Goal: Contribute content: Contribute content

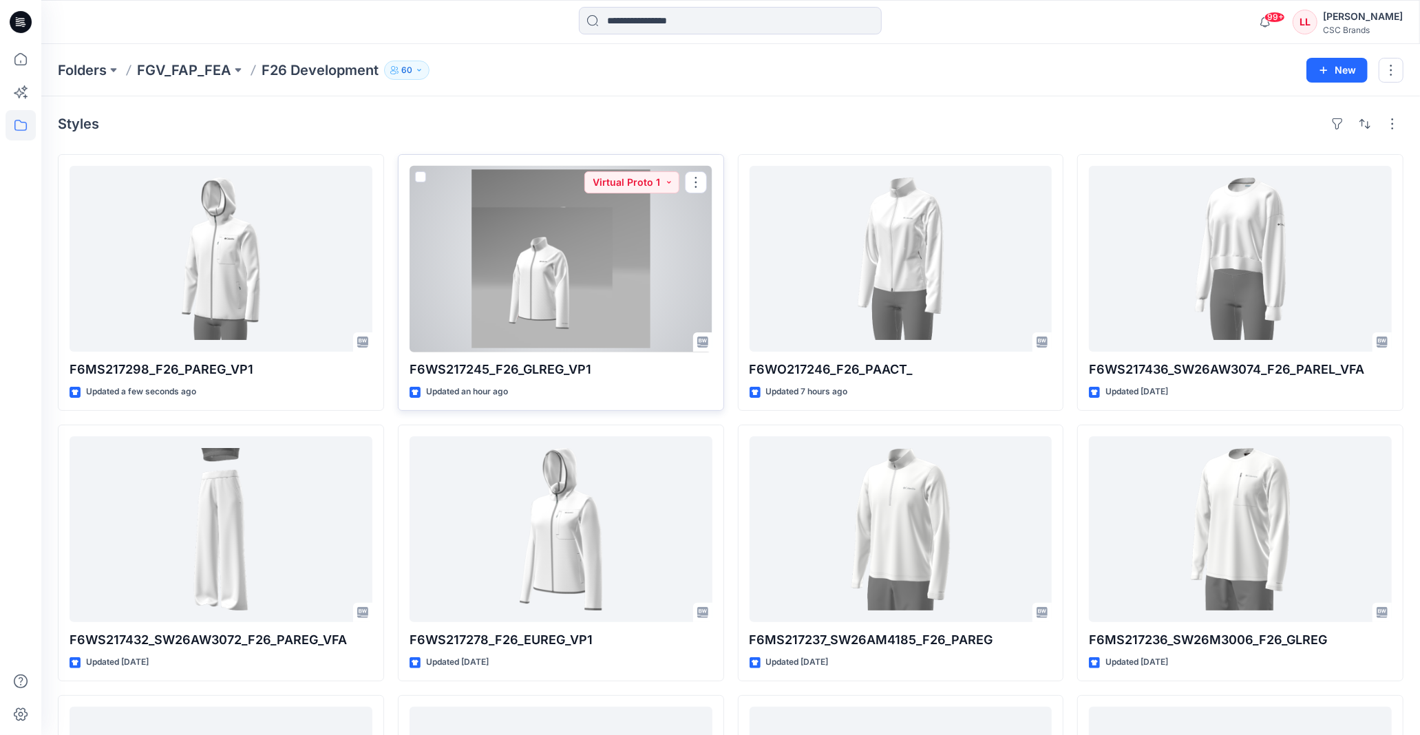
click at [622, 229] on div at bounding box center [561, 259] width 303 height 186
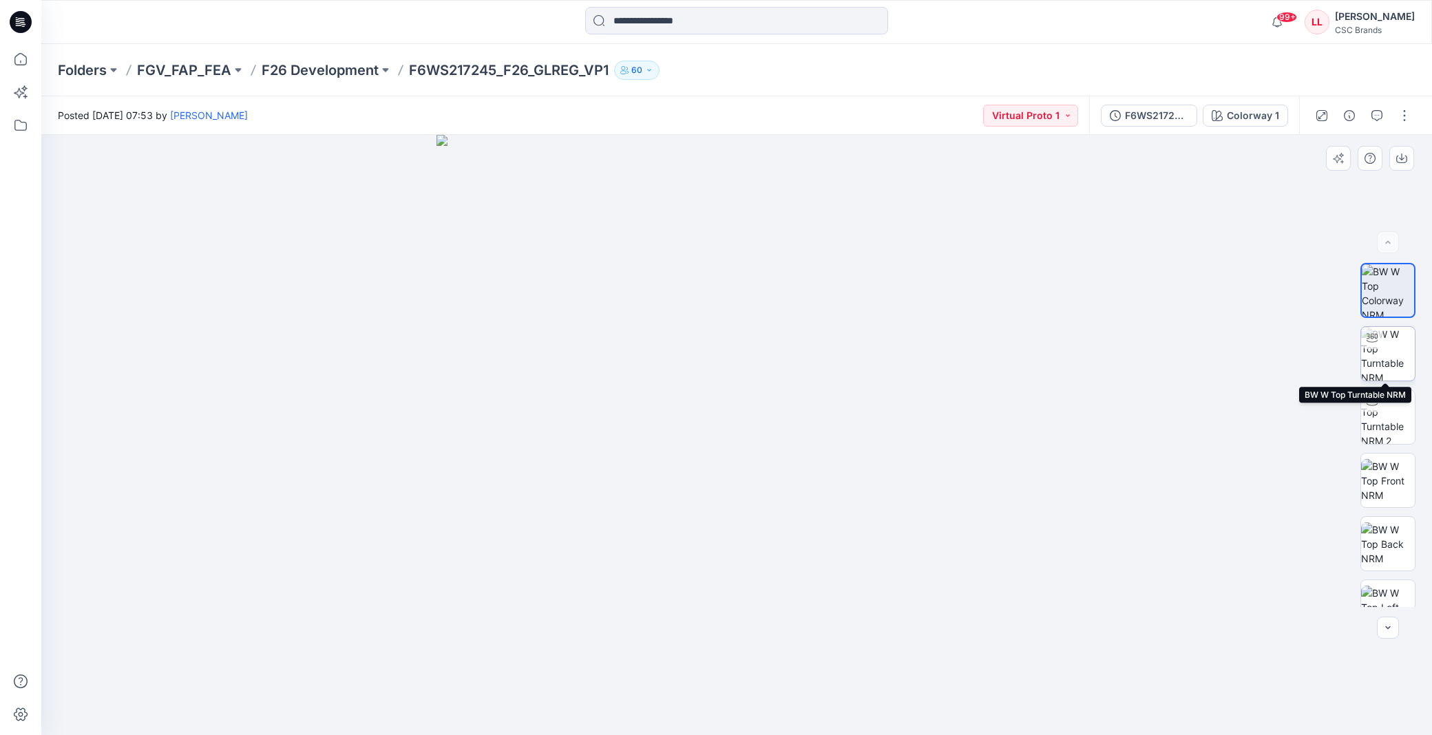
click at [1385, 342] on img at bounding box center [1388, 354] width 54 height 54
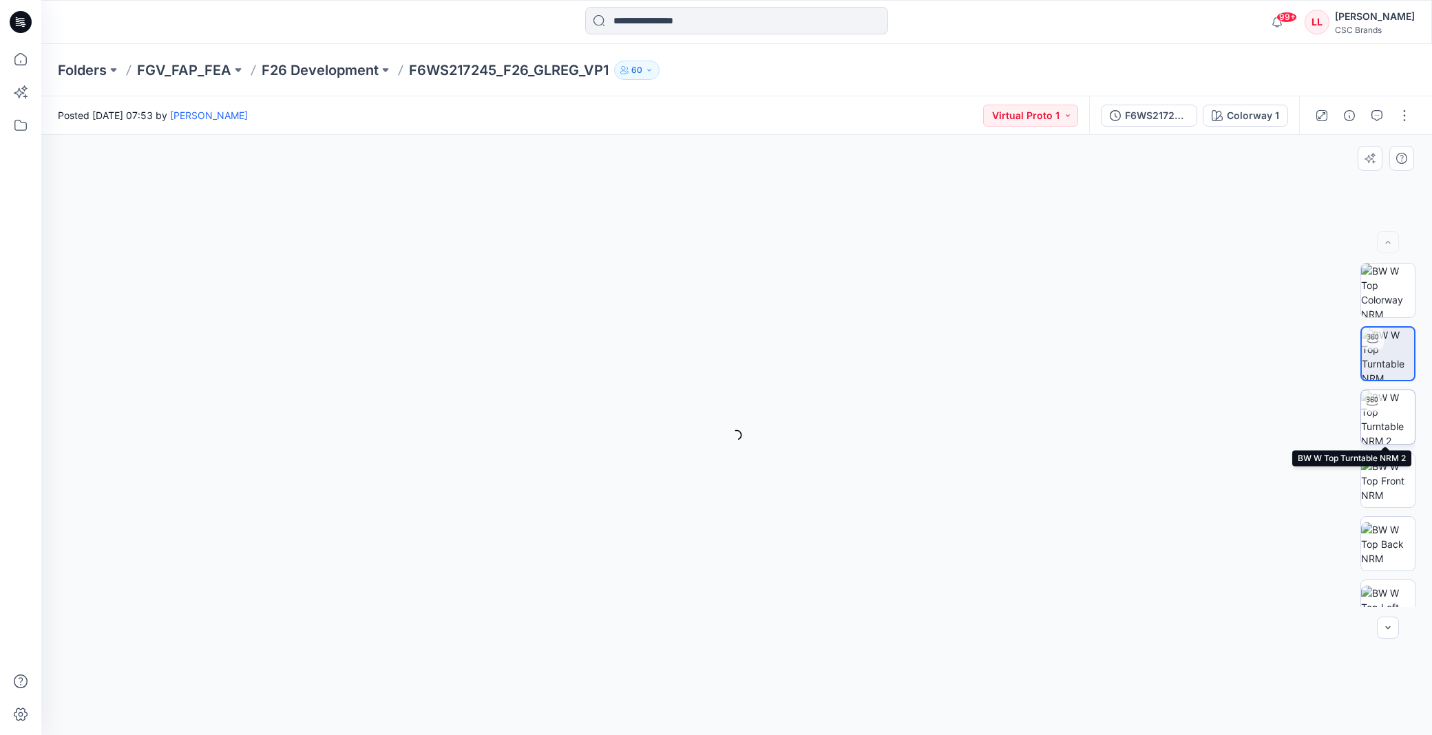
click at [1385, 408] on img at bounding box center [1388, 417] width 54 height 54
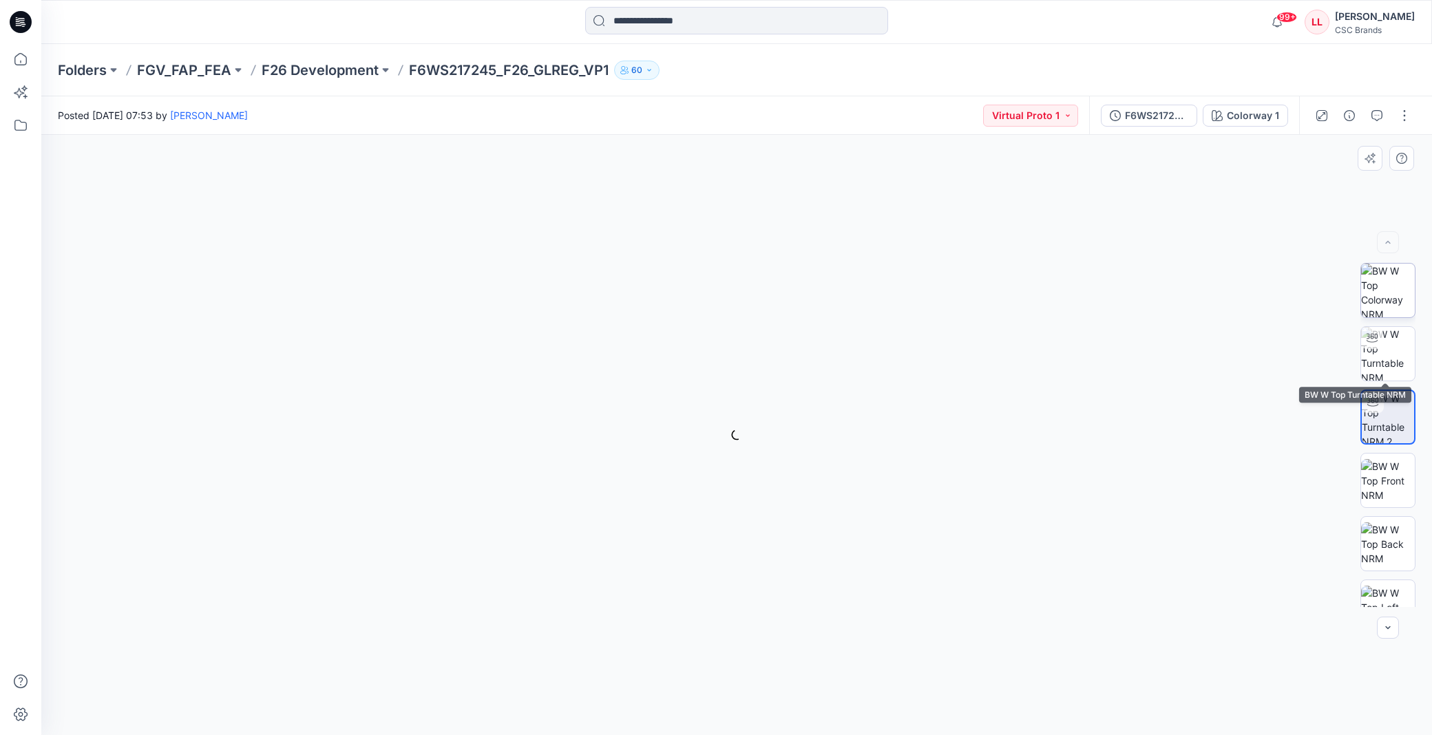
click at [1381, 292] on img at bounding box center [1388, 291] width 54 height 54
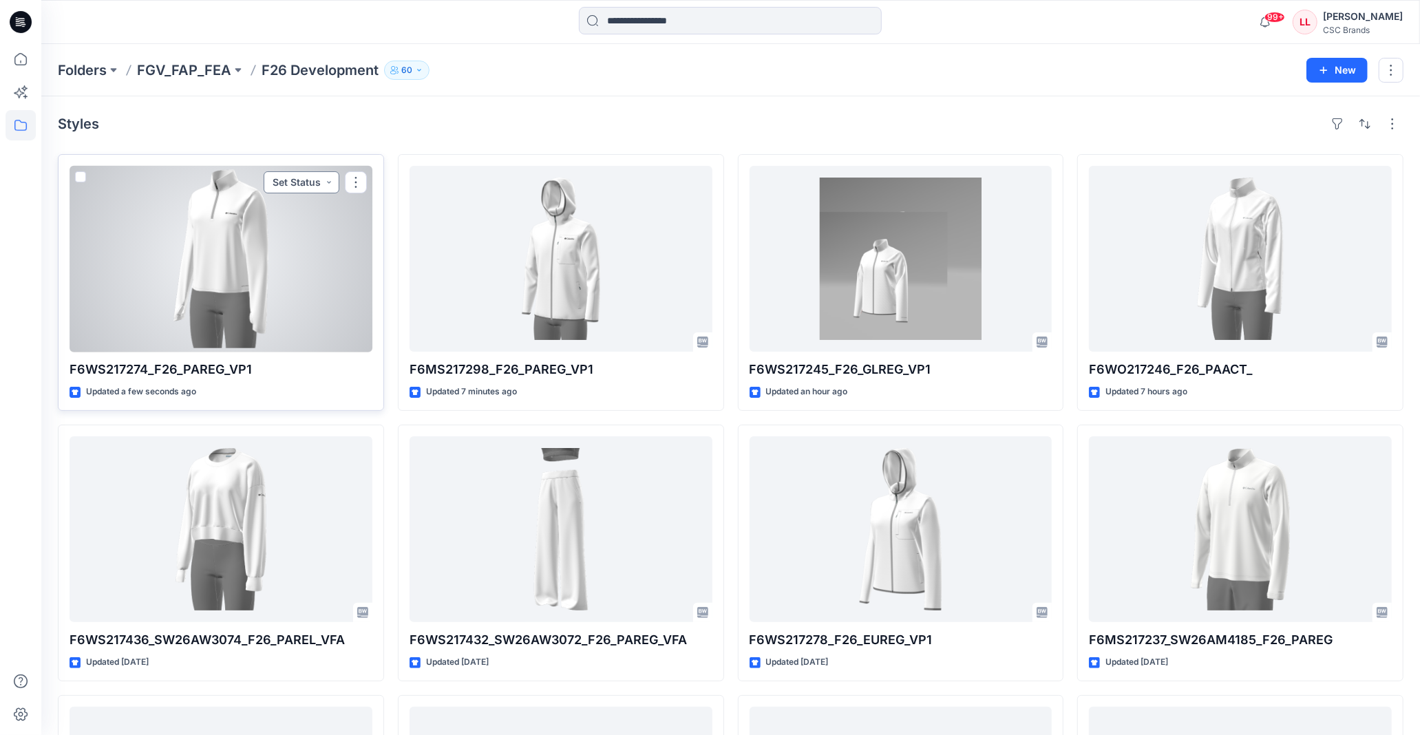
click at [326, 182] on button "Set Status" at bounding box center [302, 182] width 76 height 22
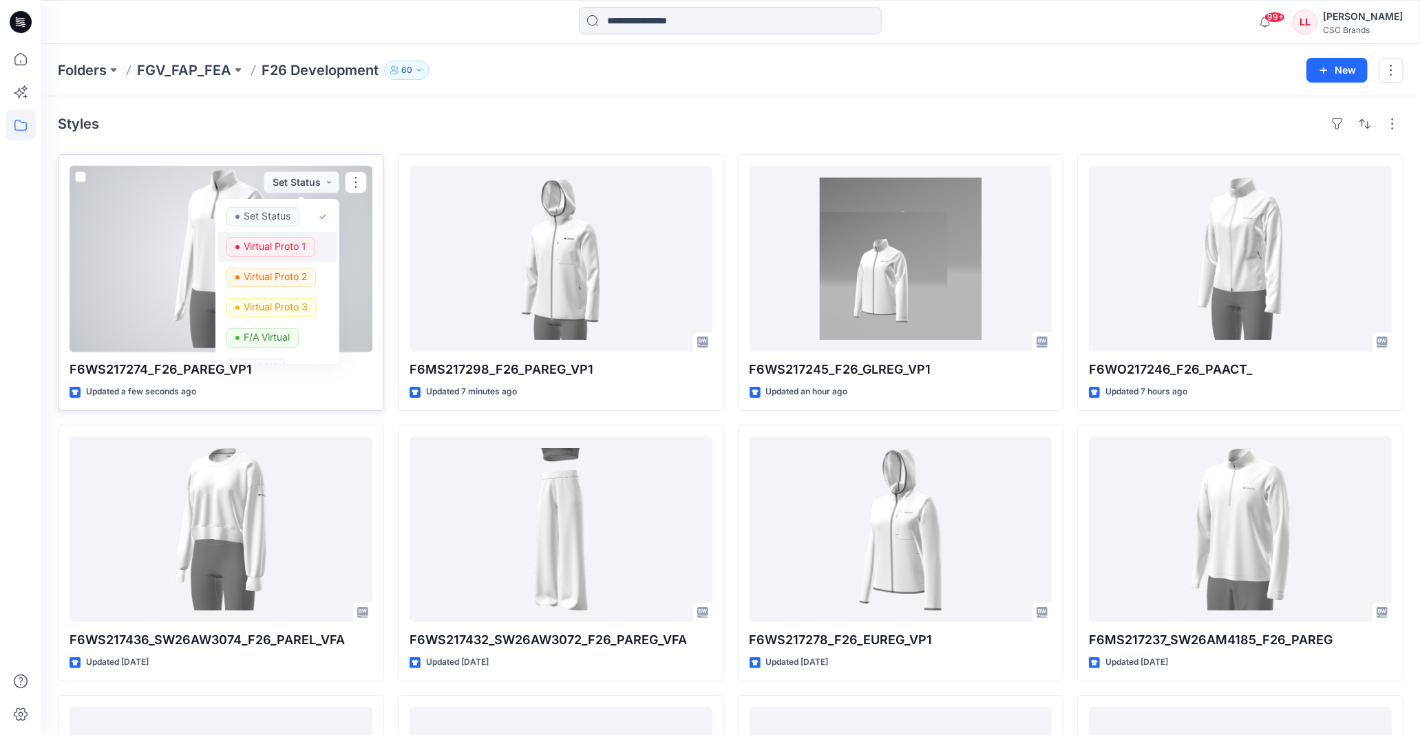
click at [293, 241] on p "Virtual Proto 1" at bounding box center [275, 247] width 63 height 18
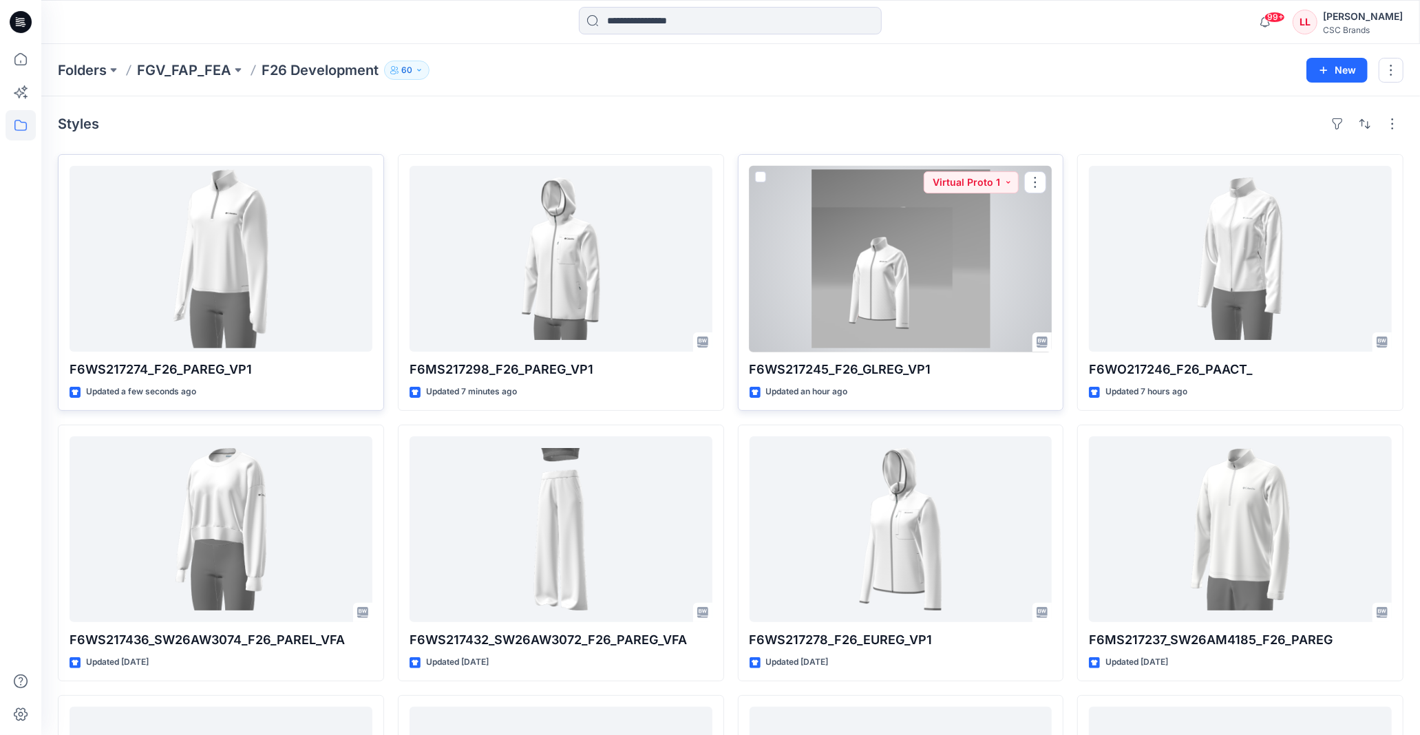
click at [923, 294] on div at bounding box center [901, 259] width 303 height 186
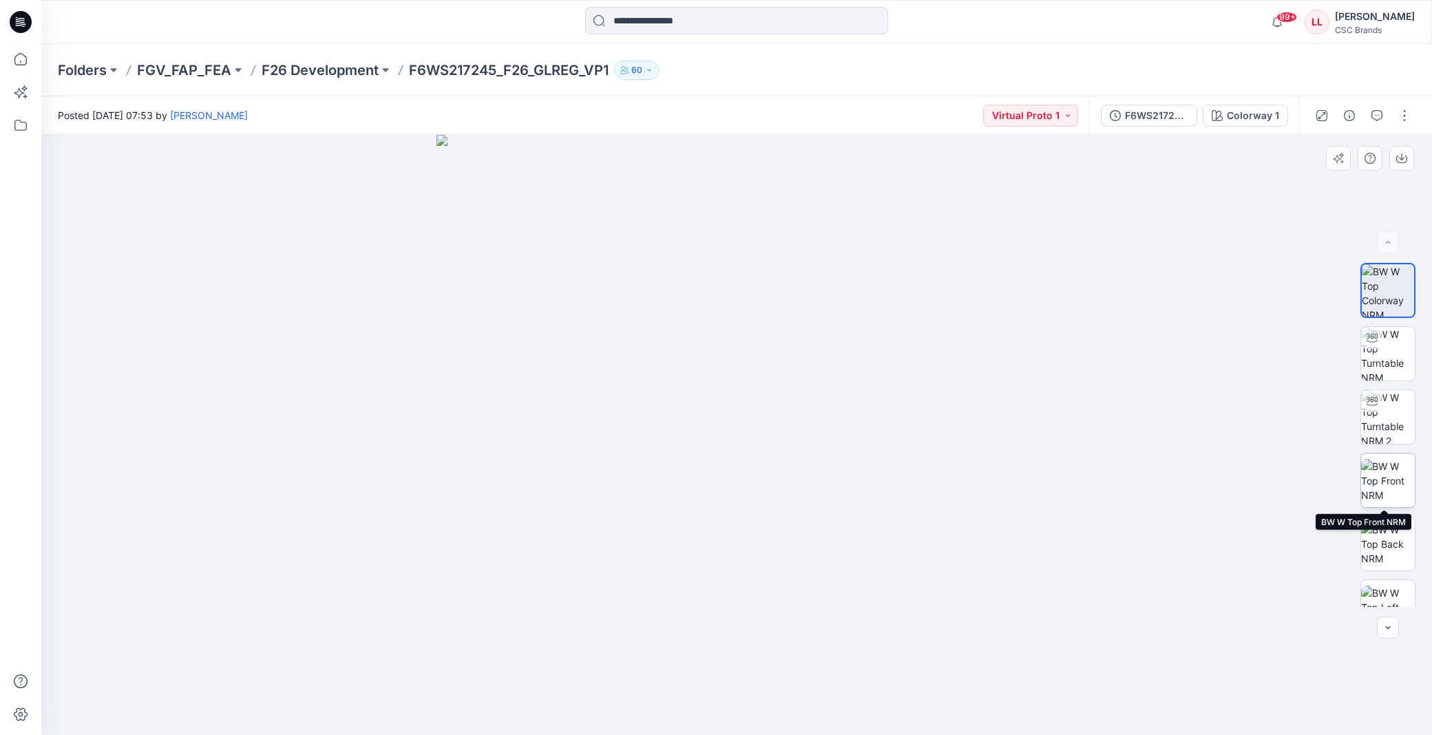
click at [1387, 480] on img at bounding box center [1388, 480] width 54 height 43
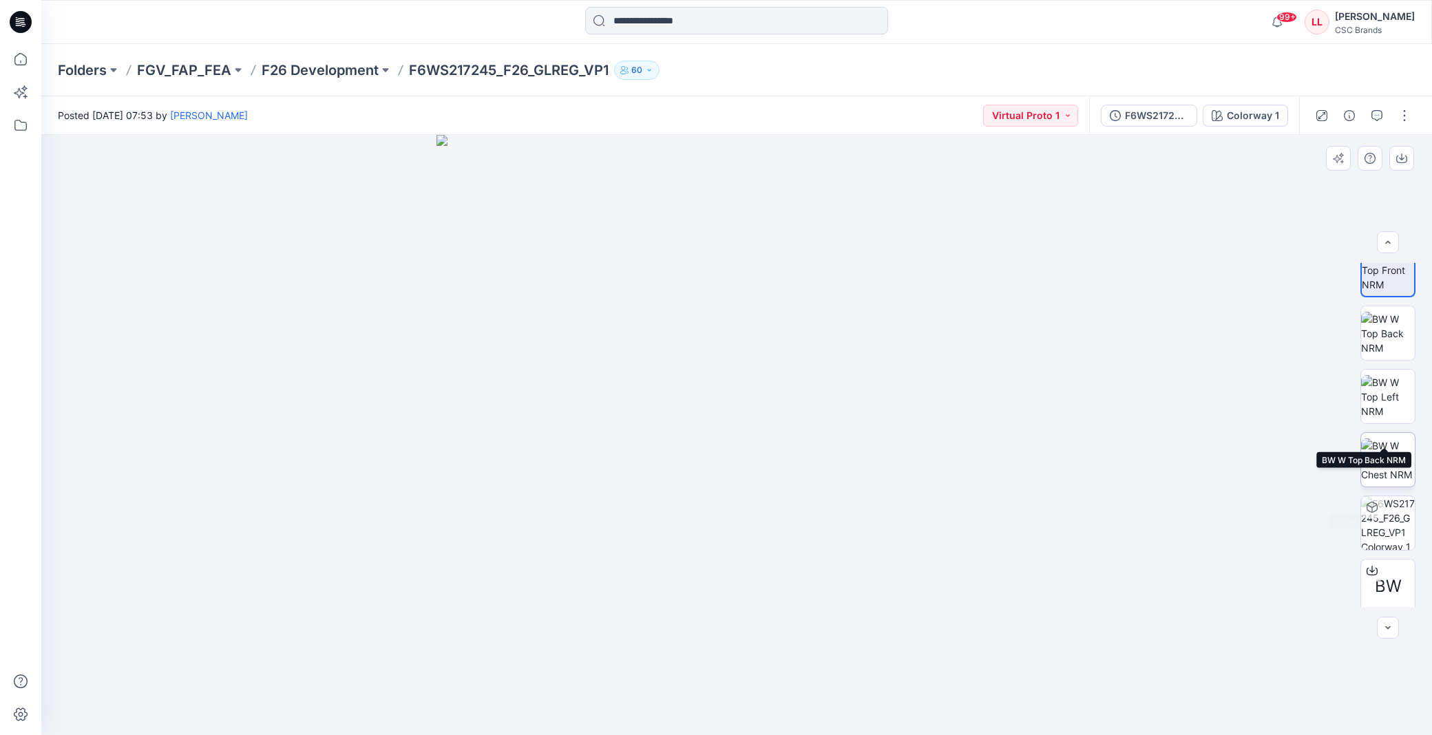
scroll to position [217, 0]
click at [1394, 334] on img at bounding box center [1388, 327] width 54 height 43
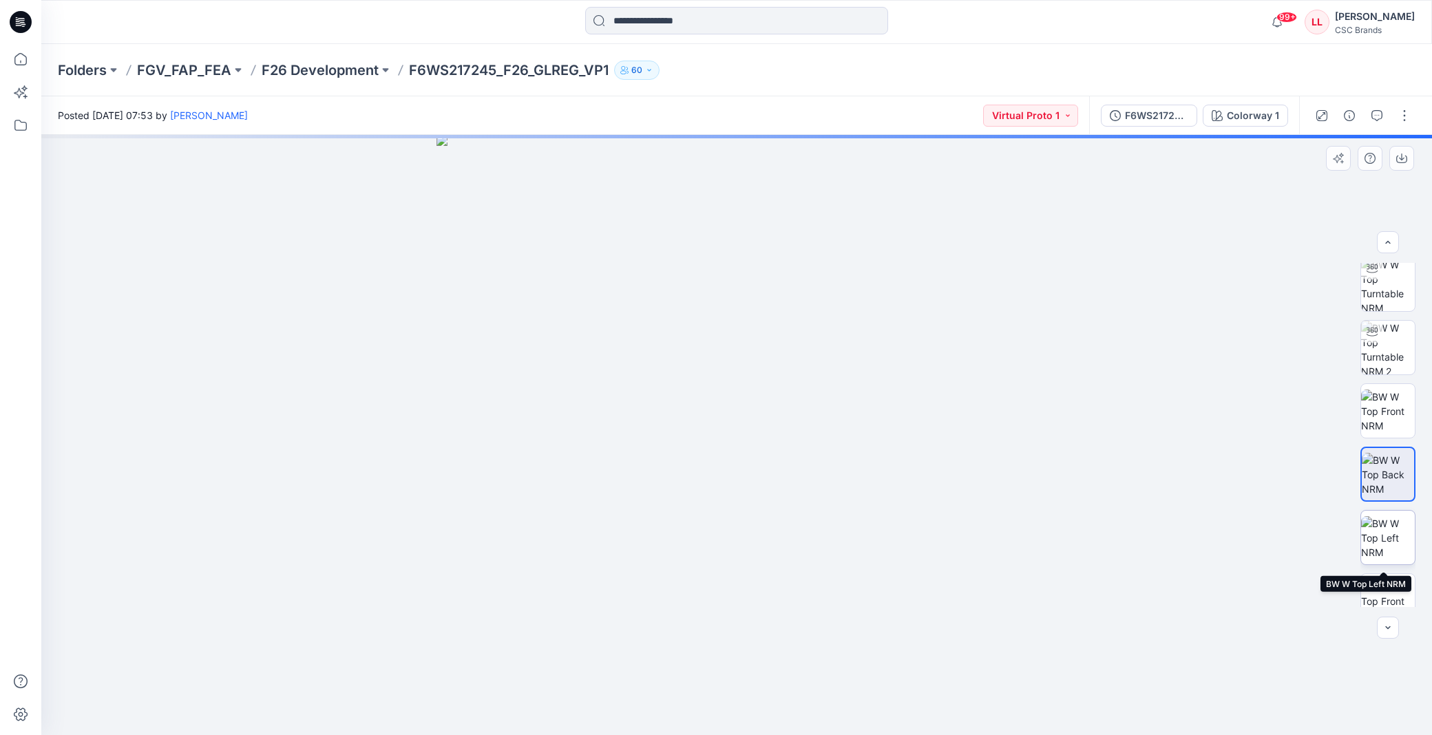
scroll to position [64, 0]
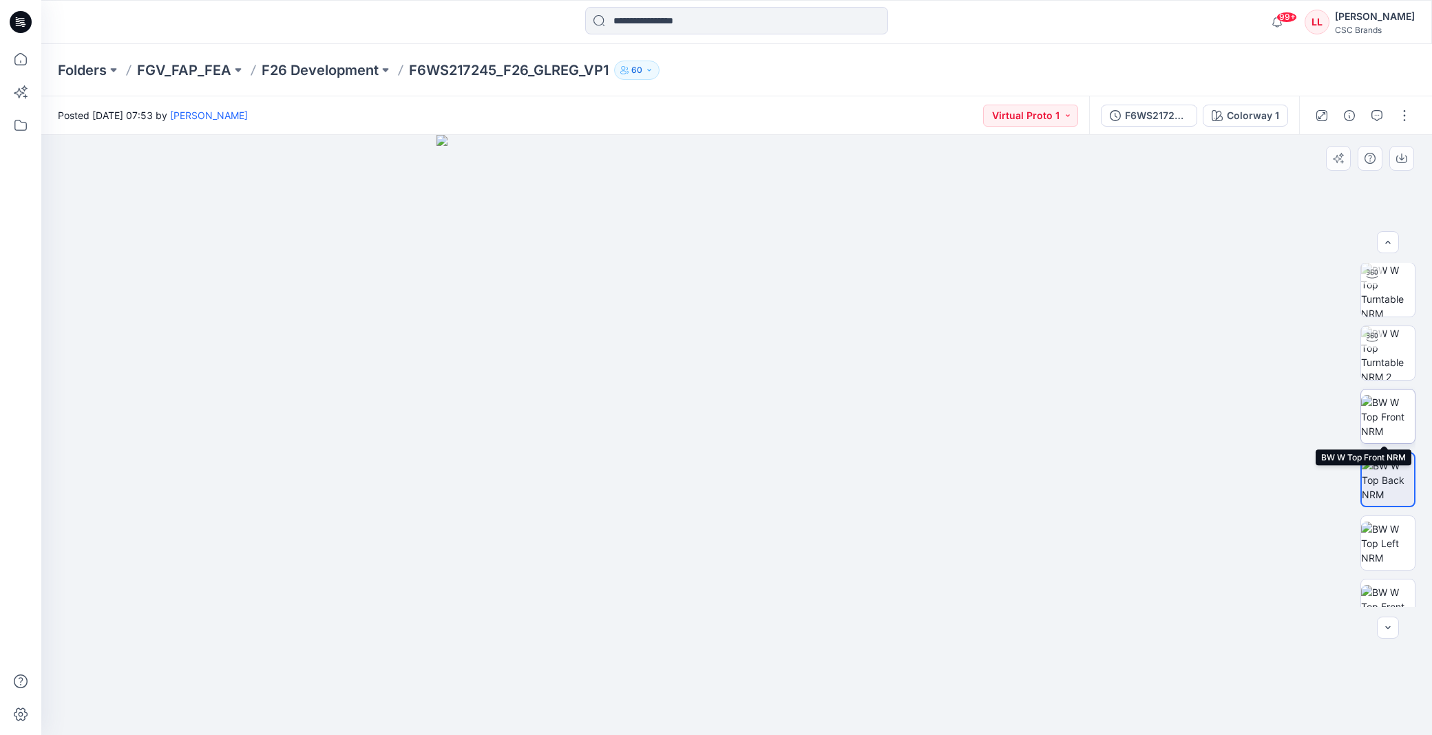
click at [1391, 410] on img at bounding box center [1388, 416] width 54 height 43
click at [1385, 492] on img at bounding box center [1388, 480] width 54 height 43
click at [1387, 483] on img at bounding box center [1388, 480] width 54 height 43
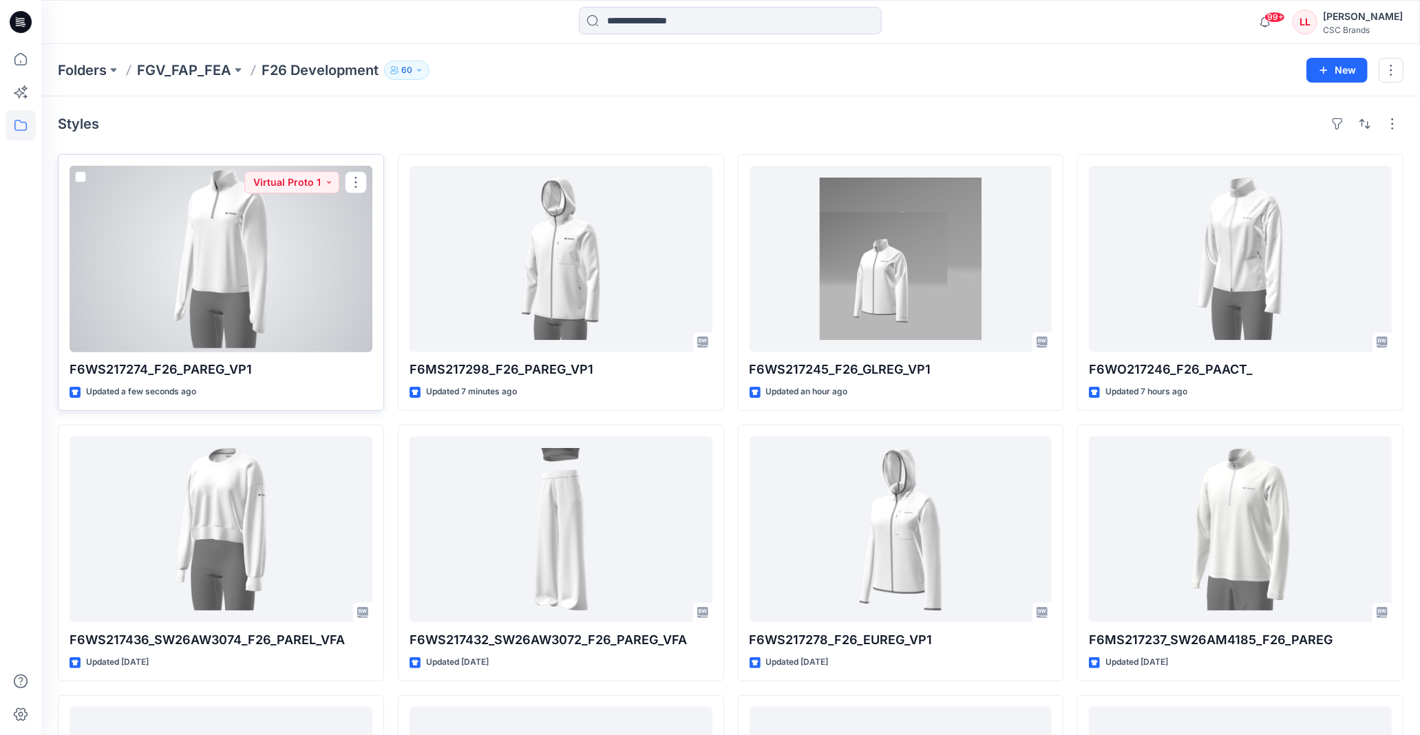
click at [262, 266] on div at bounding box center [221, 259] width 303 height 186
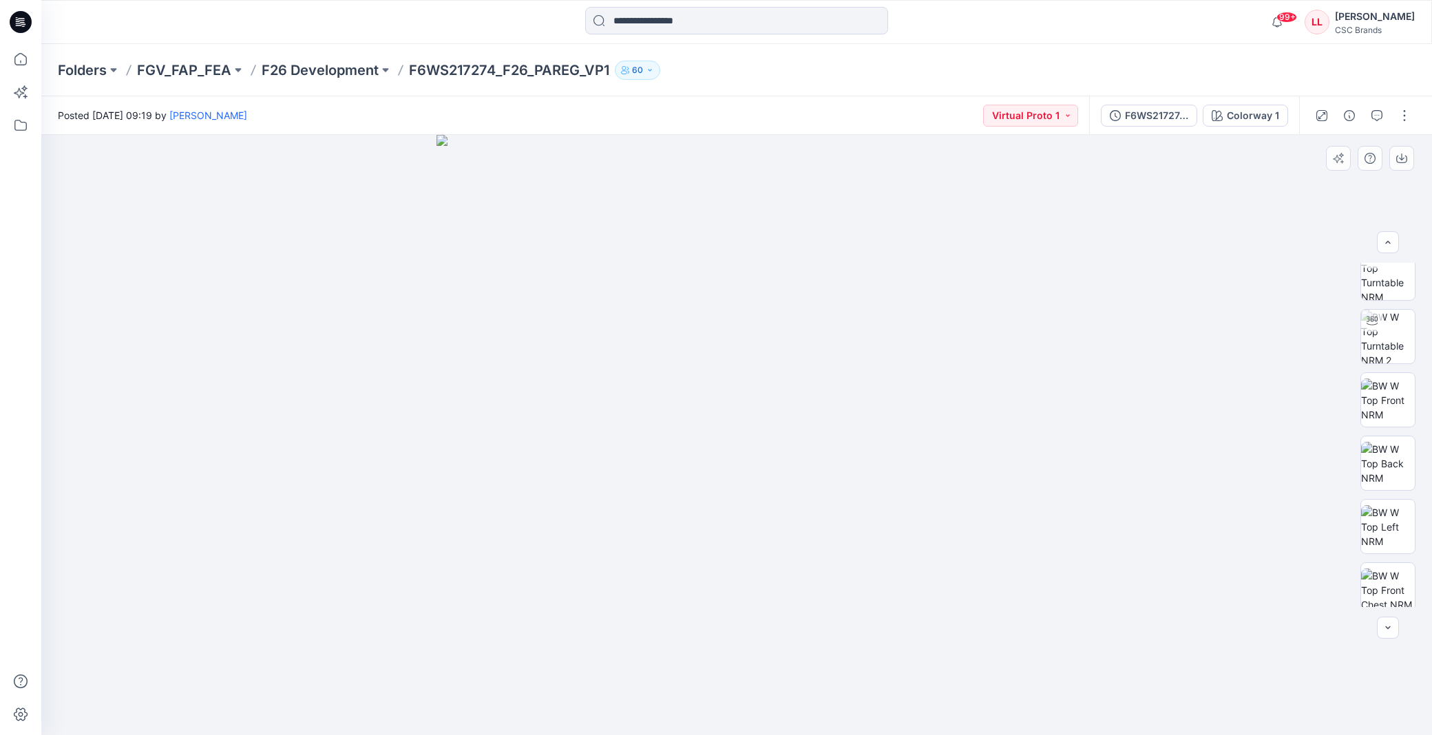
scroll to position [154, 0]
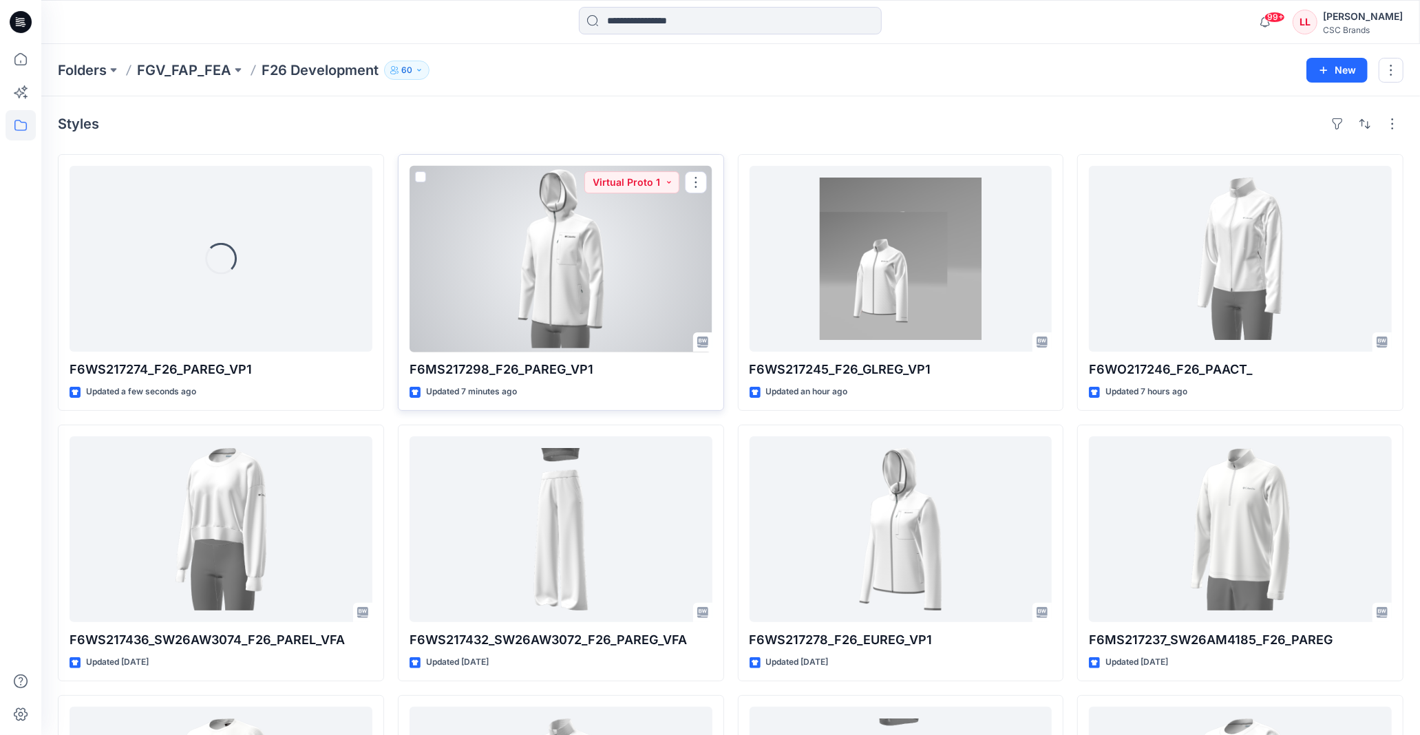
click at [548, 264] on div at bounding box center [561, 259] width 303 height 186
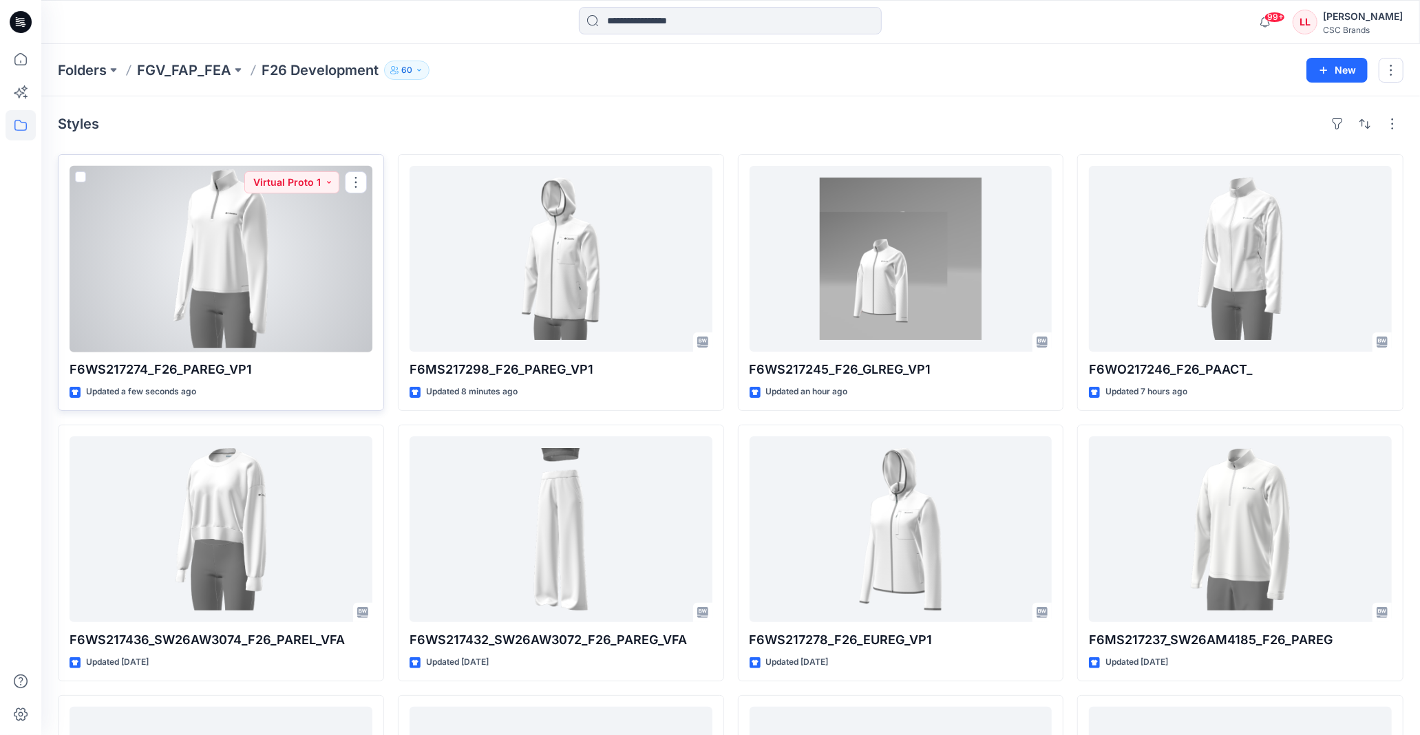
click at [239, 266] on div at bounding box center [221, 259] width 303 height 186
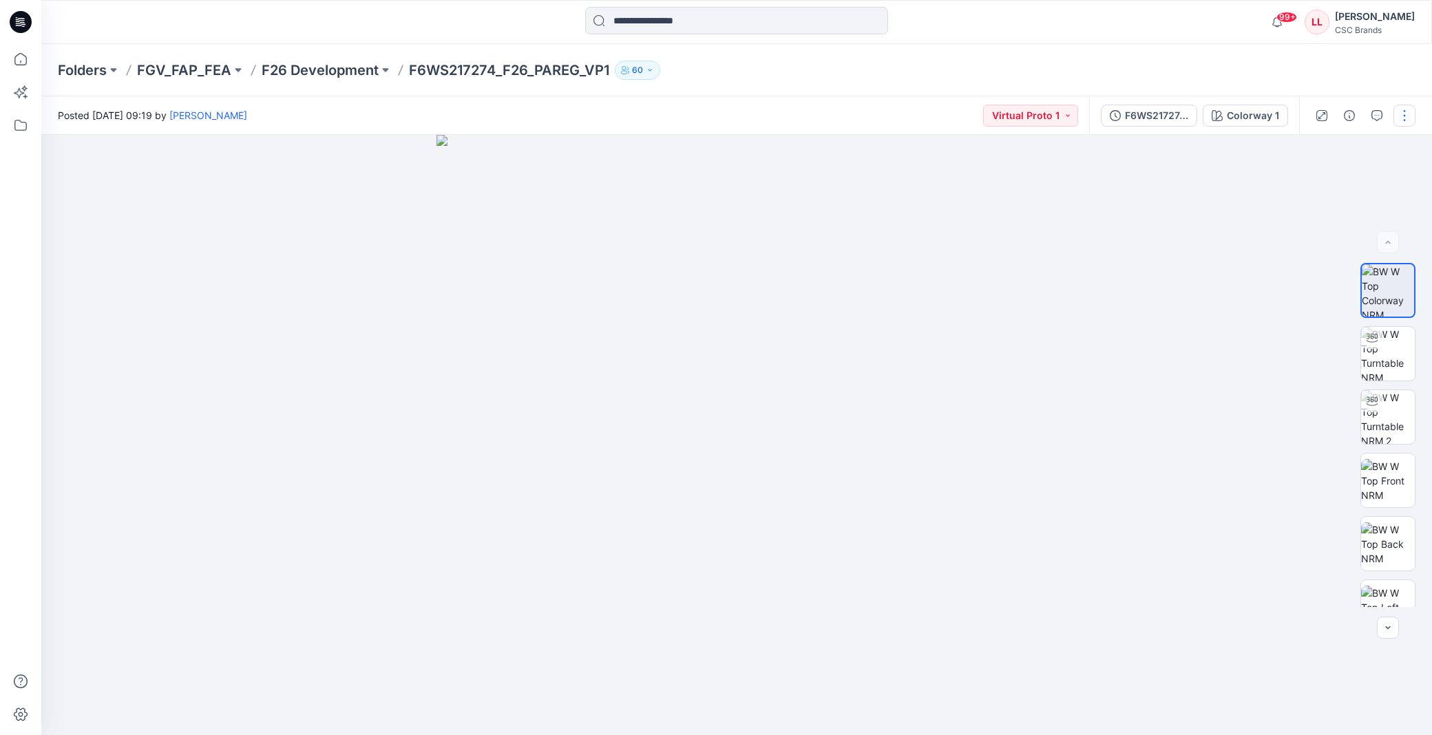
click at [1402, 114] on button "button" at bounding box center [1405, 116] width 22 height 22
click at [1332, 185] on button "Edit" at bounding box center [1346, 185] width 127 height 25
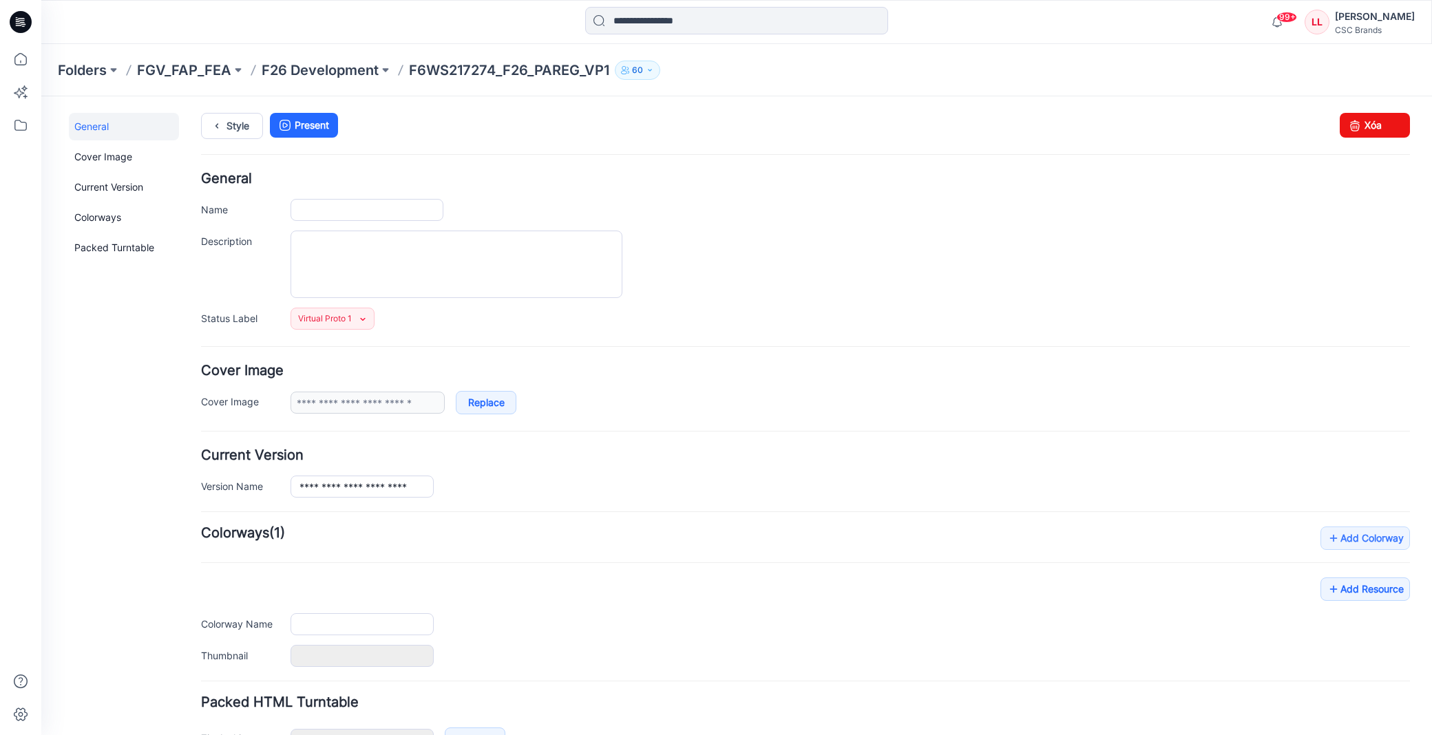
type input "**********"
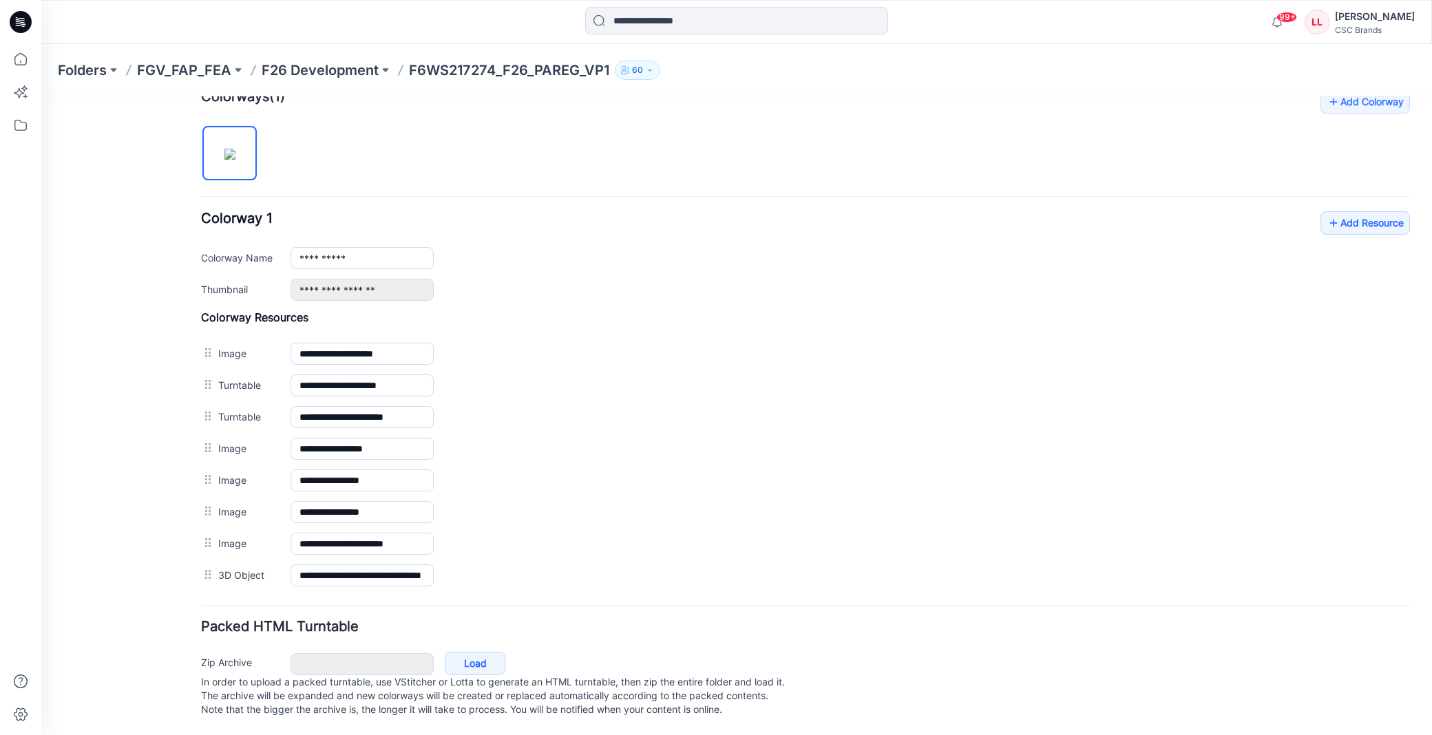
scroll to position [452, 0]
click at [1343, 214] on link "Add Resource" at bounding box center [1366, 222] width 90 height 23
click at [1358, 211] on link "Add Resource" at bounding box center [1366, 222] width 90 height 23
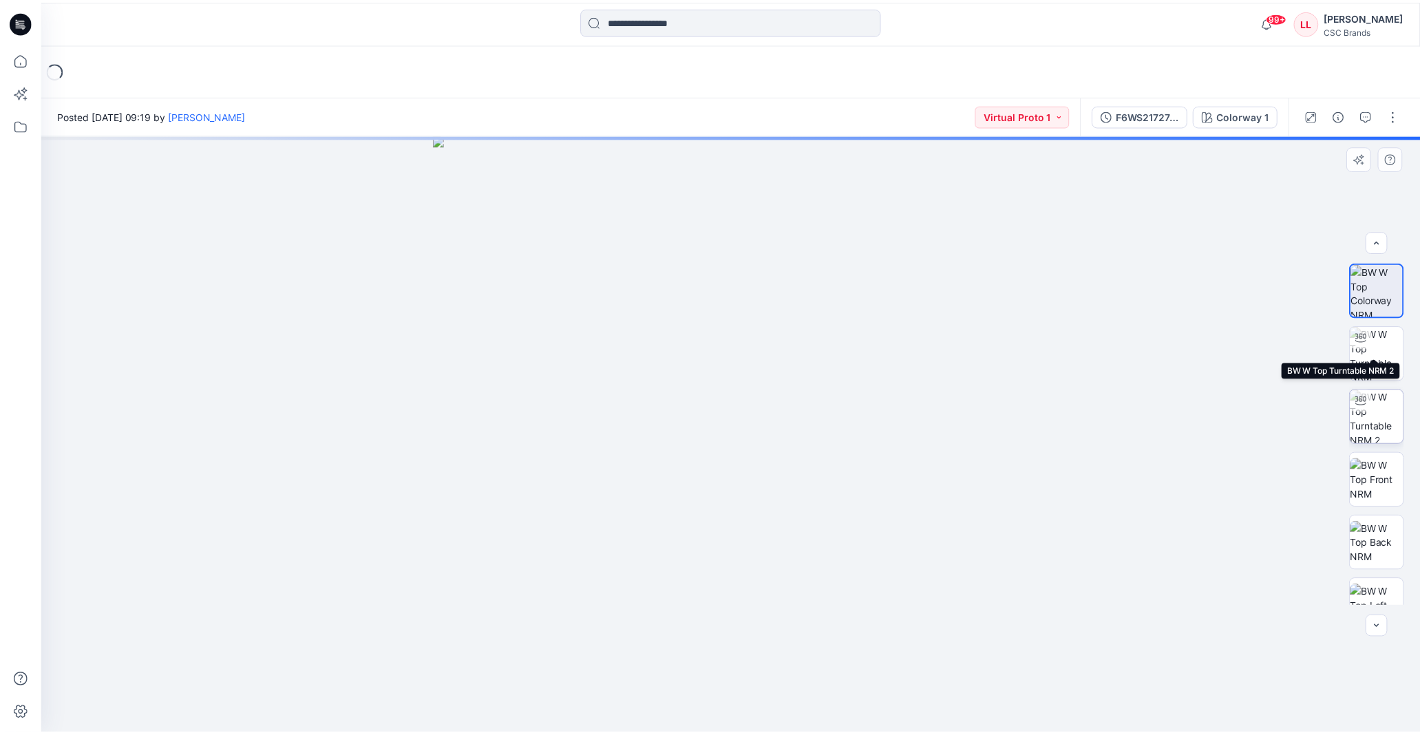
scroll to position [217, 0]
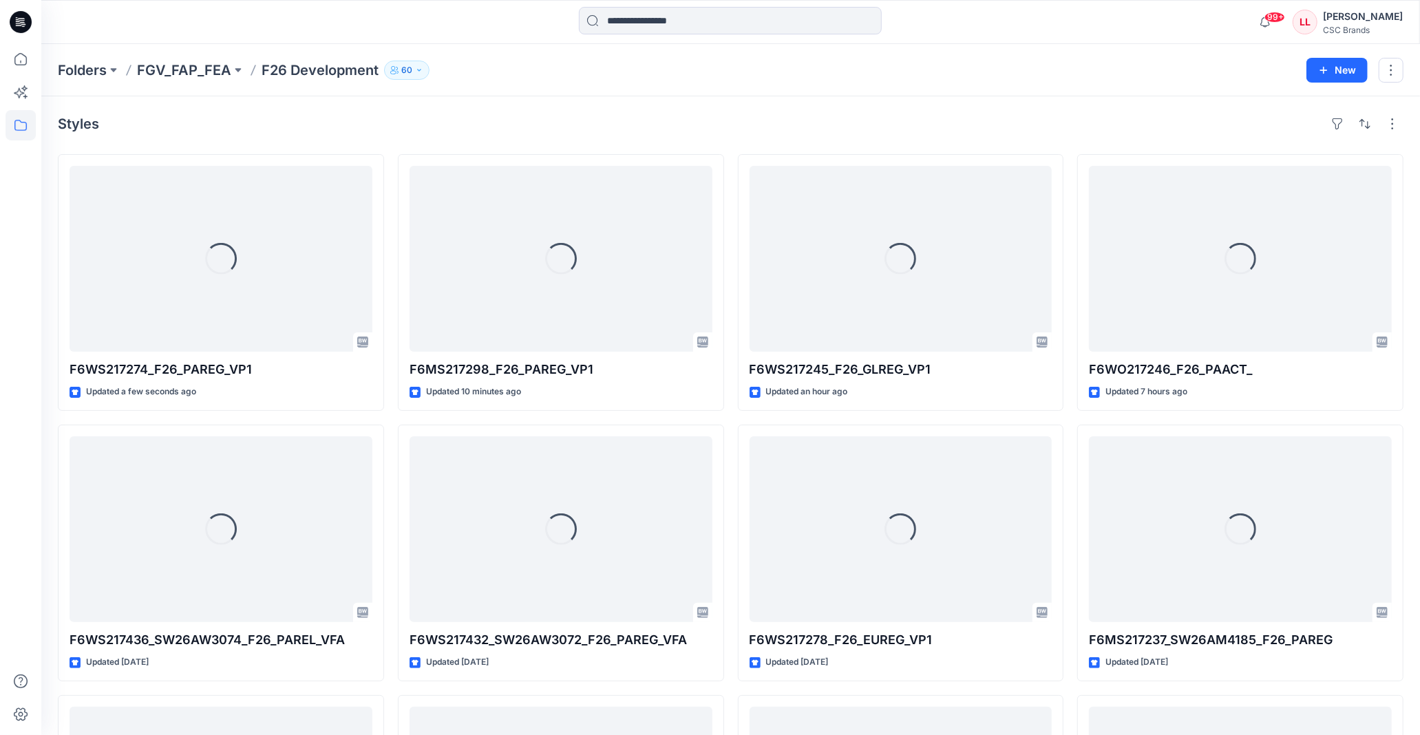
click at [445, 30] on div at bounding box center [730, 22] width 689 height 30
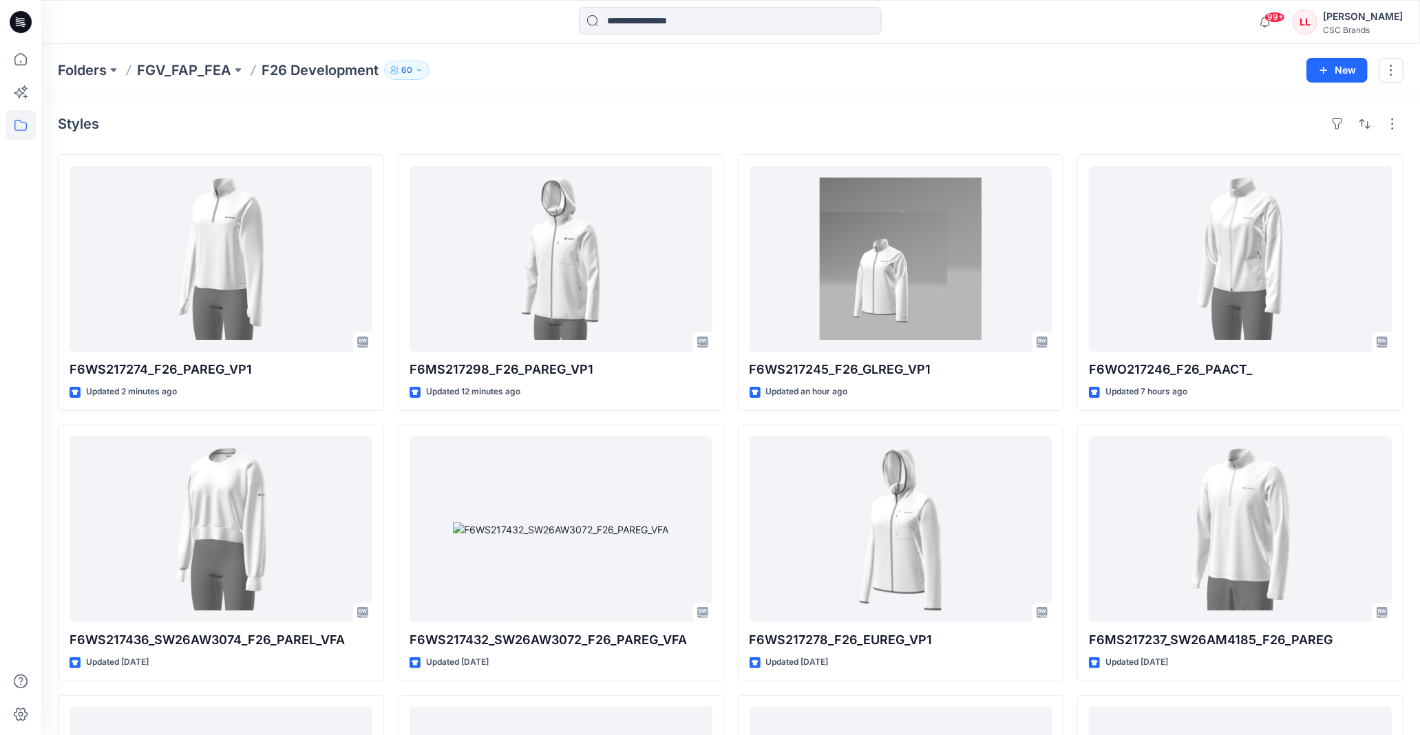
click at [945, 69] on div "Folders FGV_FAP_FEA F26 Development 60" at bounding box center [677, 70] width 1239 height 19
